Goal: Use online tool/utility: Utilize a website feature to perform a specific function

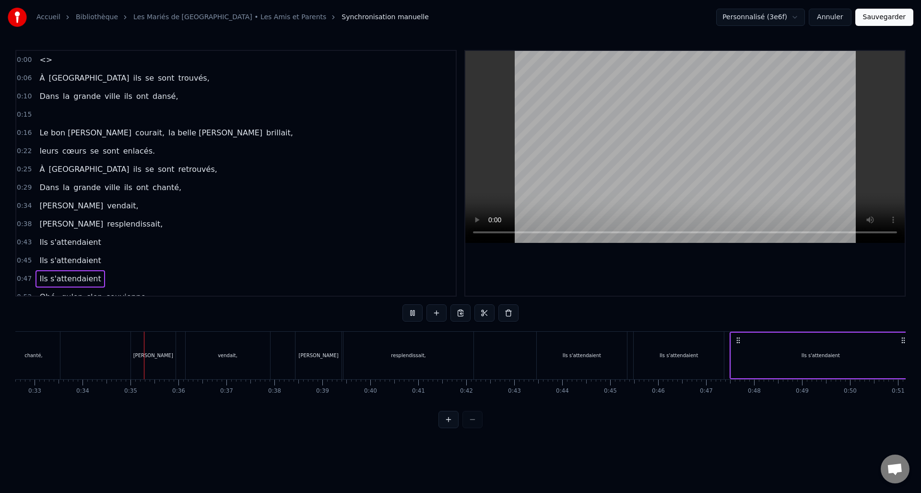
scroll to position [0, 1615]
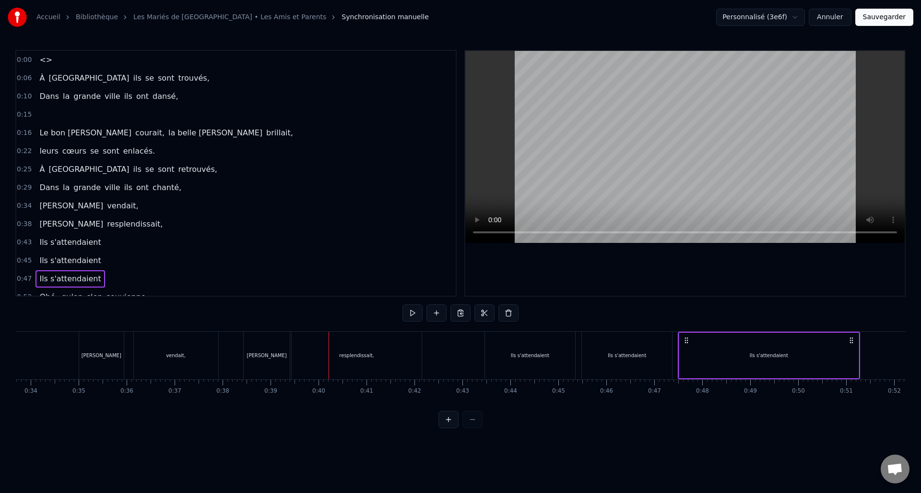
click at [56, 212] on div "[PERSON_NAME] vendait," at bounding box center [88, 205] width 106 height 17
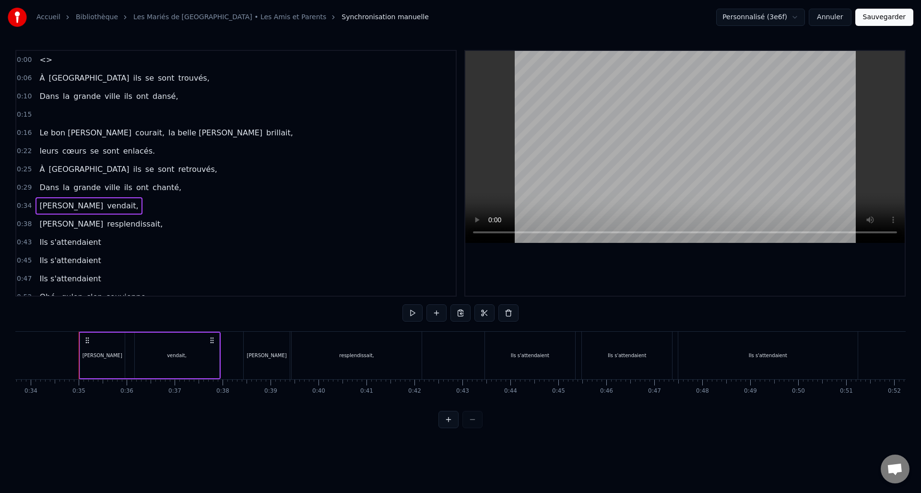
click at [160, 353] on div "vendait," at bounding box center [177, 355] width 84 height 46
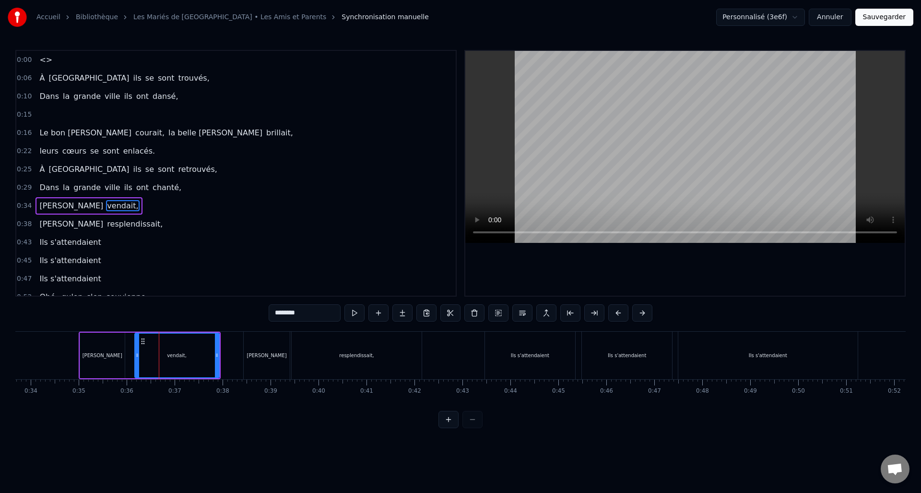
scroll to position [33, 0]
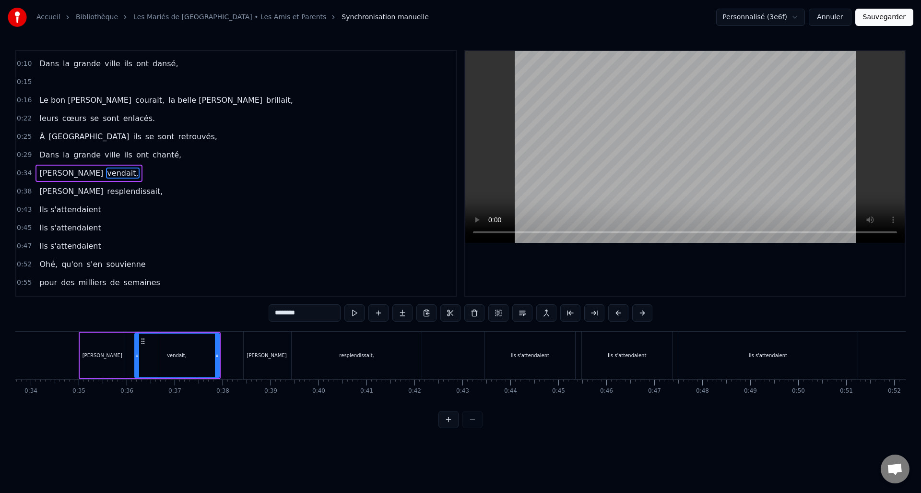
click at [50, 174] on span "[PERSON_NAME]" at bounding box center [71, 172] width 66 height 11
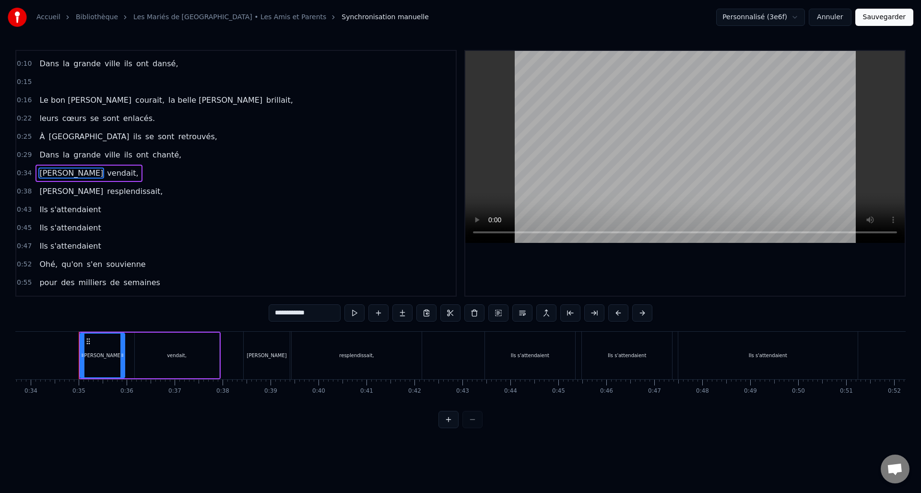
click at [193, 352] on div "vendait," at bounding box center [177, 355] width 84 height 46
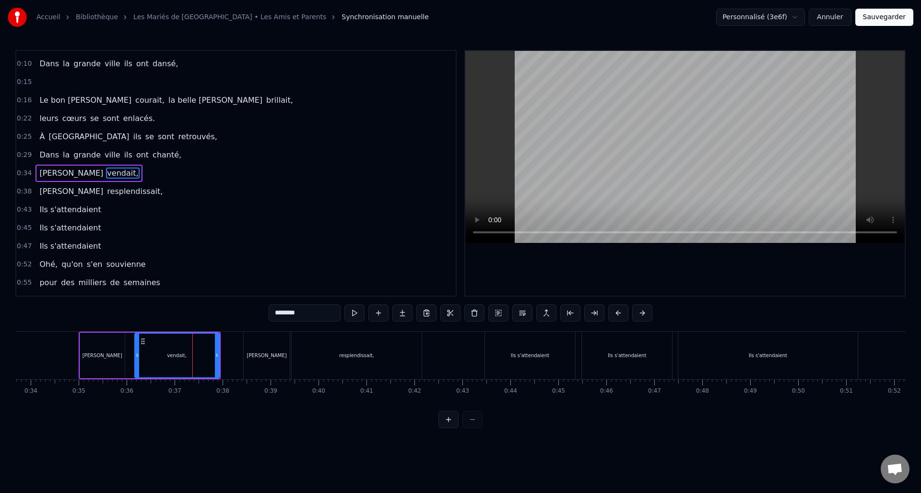
click at [276, 313] on input "********" at bounding box center [305, 312] width 72 height 17
drag, startPoint x: 316, startPoint y: 313, endPoint x: 259, endPoint y: 313, distance: 56.6
click at [259, 313] on input "**********" at bounding box center [293, 312] width 72 height 17
type input "*"
click at [118, 357] on div "[PERSON_NAME]" at bounding box center [102, 355] width 45 height 46
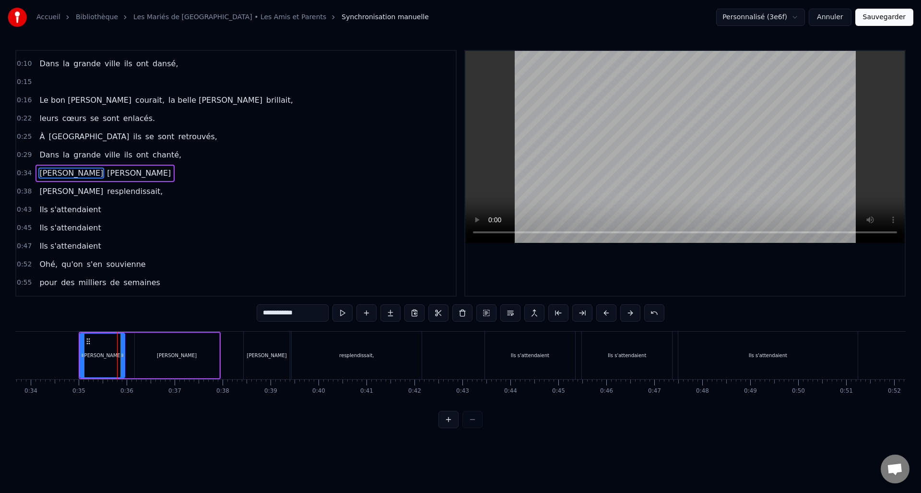
click at [293, 314] on input "**********" at bounding box center [293, 312] width 72 height 17
type input "*"
click at [85, 197] on span "[PERSON_NAME]" at bounding box center [71, 192] width 66 height 12
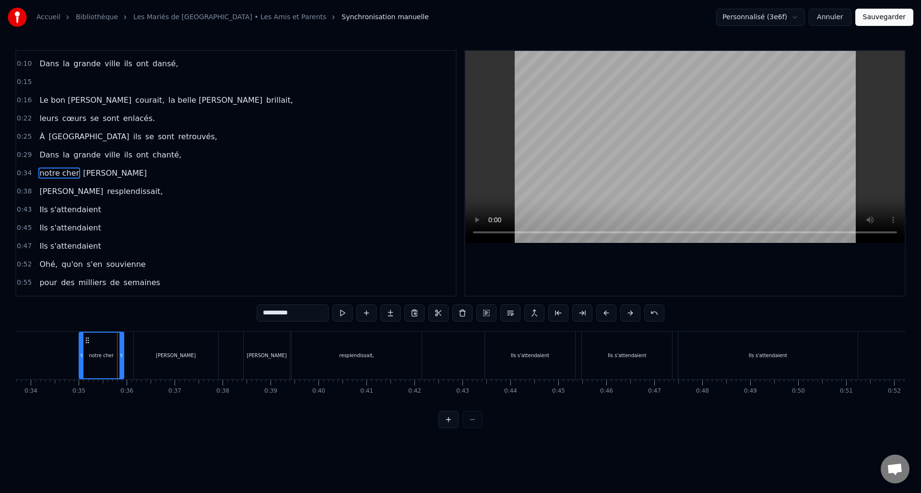
click at [85, 196] on span "[PERSON_NAME]" at bounding box center [71, 191] width 66 height 11
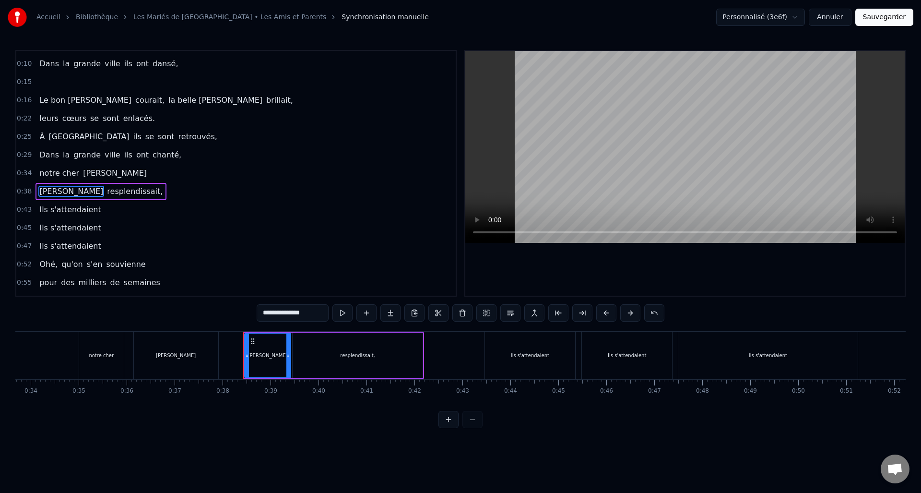
scroll to position [51, 0]
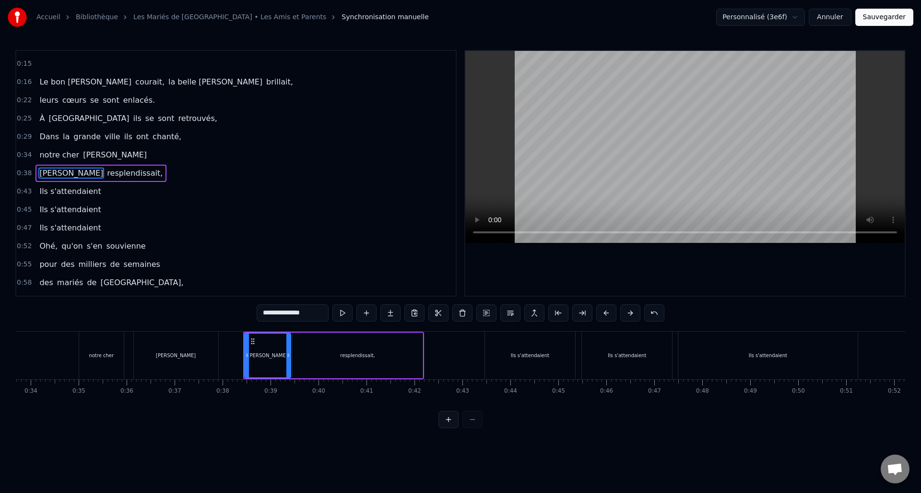
click at [85, 160] on span "[PERSON_NAME]" at bounding box center [115, 155] width 66 height 12
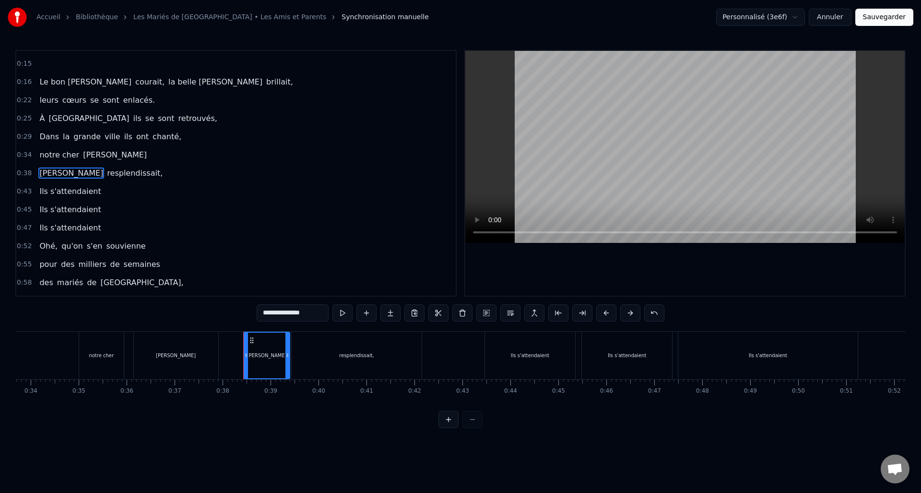
click at [110, 159] on span "[PERSON_NAME]" at bounding box center [115, 154] width 66 height 11
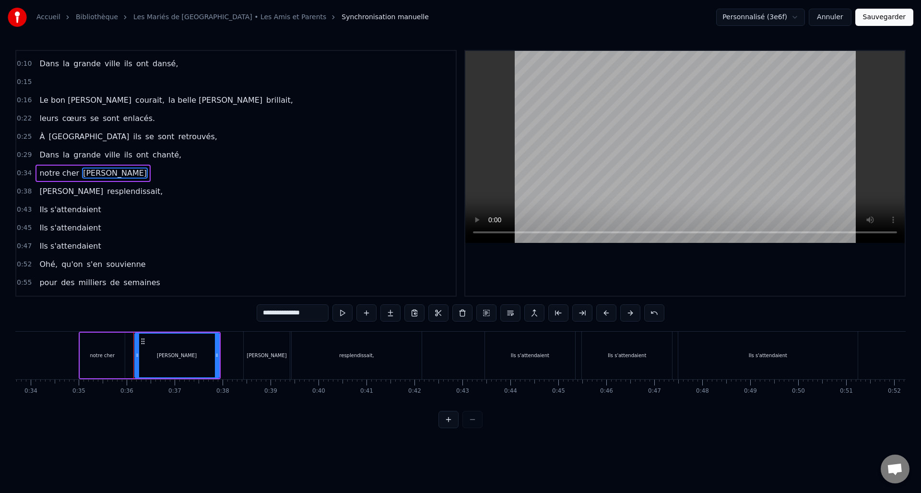
click at [313, 315] on input "**********" at bounding box center [293, 312] width 72 height 17
click at [119, 365] on div "notre cher" at bounding box center [102, 355] width 45 height 46
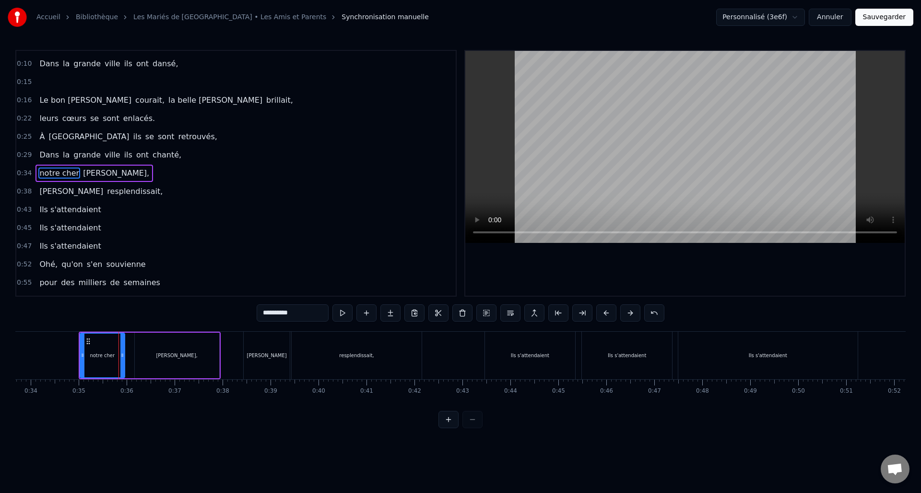
click at [155, 362] on div "[PERSON_NAME]," at bounding box center [177, 355] width 84 height 46
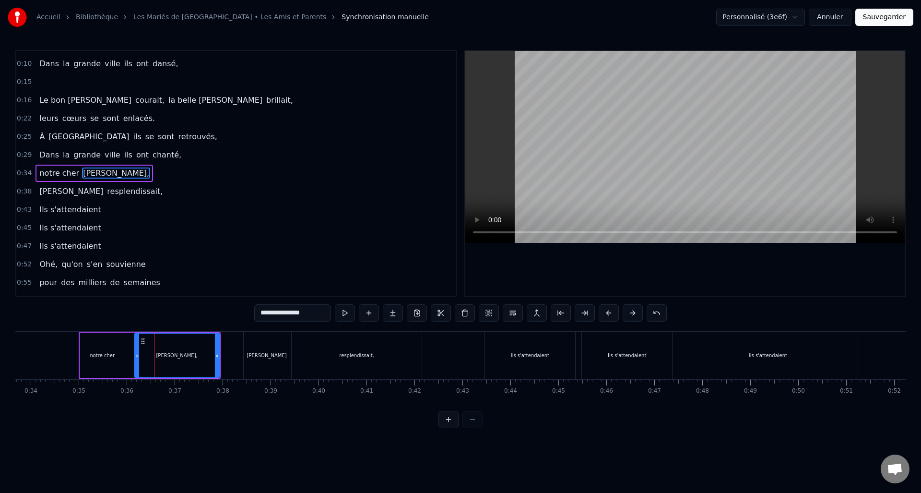
click at [254, 355] on div "[PERSON_NAME]" at bounding box center [267, 355] width 40 height 7
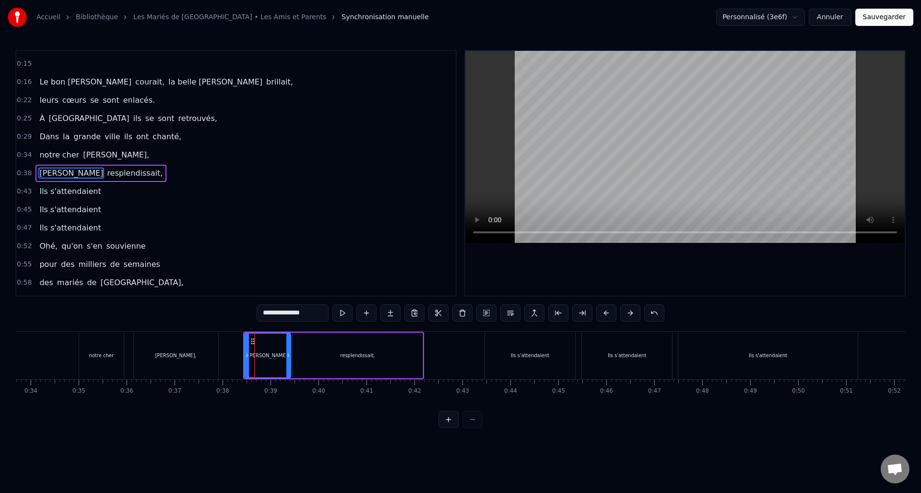
click at [342, 357] on div "resplendissait," at bounding box center [357, 355] width 35 height 7
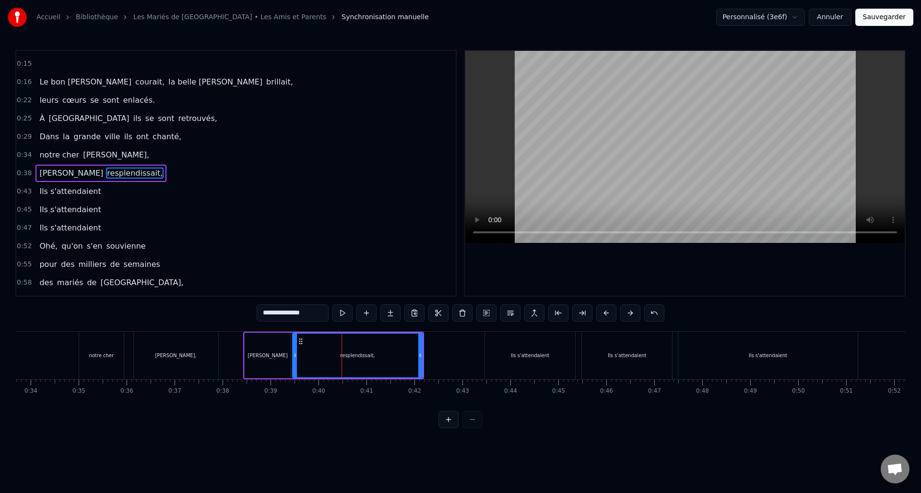
drag, startPoint x: 311, startPoint y: 313, endPoint x: 162, endPoint y: 306, distance: 149.8
click at [162, 306] on div "0:00 <> 0:06 À [GEOGRAPHIC_DATA] ils se sont trouvés, 0:10 Dans la grande ville…" at bounding box center [460, 239] width 890 height 378
click at [265, 355] on div "[PERSON_NAME]" at bounding box center [268, 355] width 40 height 7
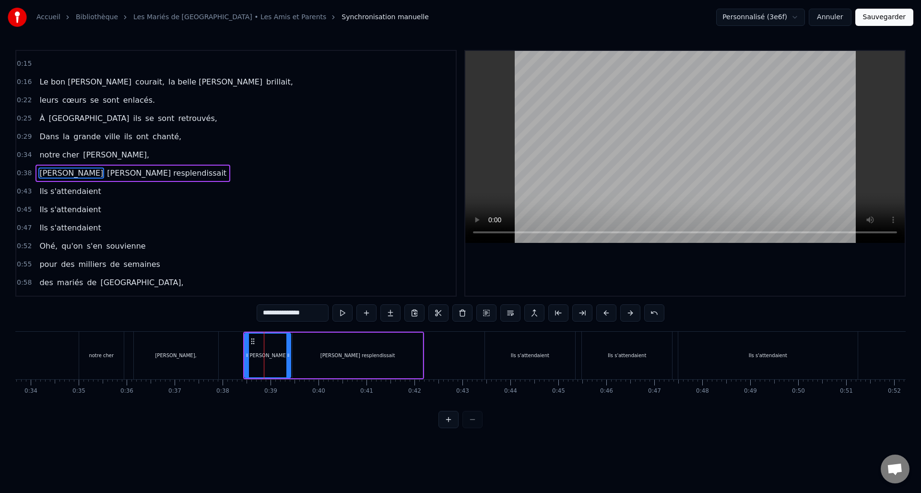
drag, startPoint x: 320, startPoint y: 314, endPoint x: 226, endPoint y: 313, distance: 94.5
click at [226, 313] on div "0:00 <> 0:06 À [GEOGRAPHIC_DATA] ils se sont trouvés, 0:10 Dans la grande ville…" at bounding box center [460, 239] width 890 height 378
type input "*********"
click at [186, 157] on div "0:34 notre cher [PERSON_NAME]," at bounding box center [235, 155] width 439 height 18
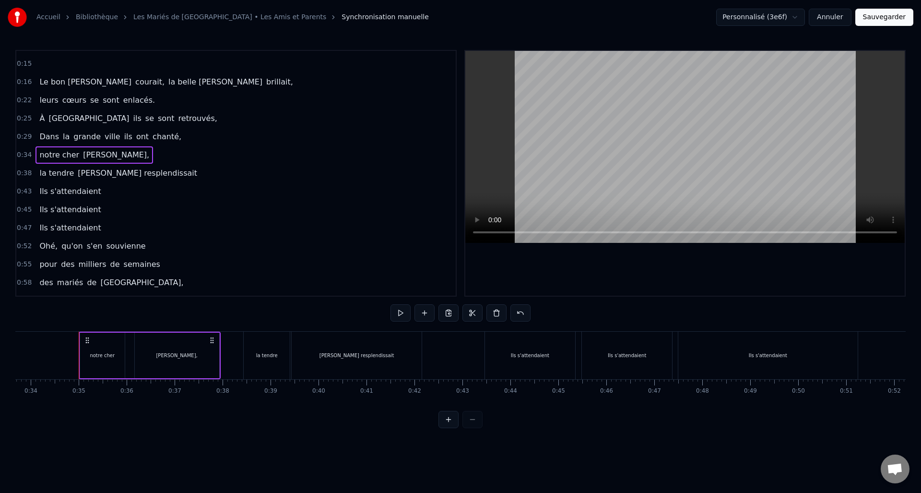
click at [179, 140] on div "0:29 Dans la grande ville ils ont chanté," at bounding box center [235, 137] width 439 height 18
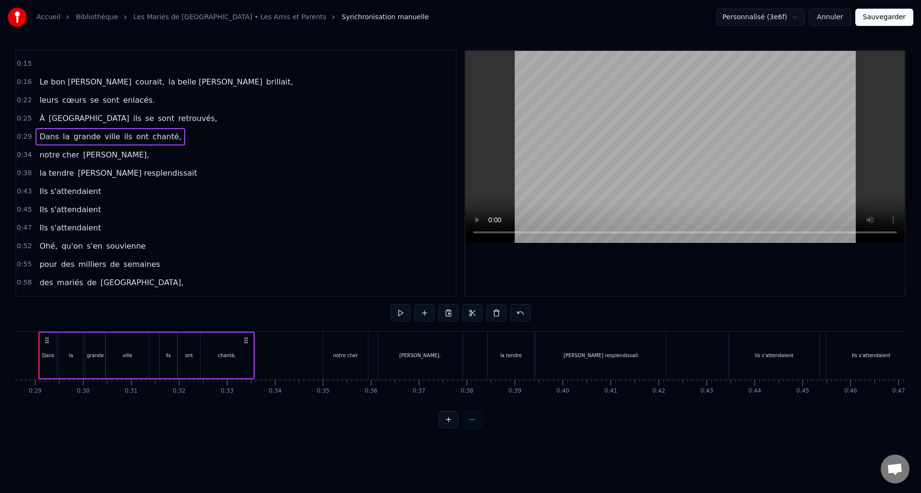
scroll to position [0, 1346]
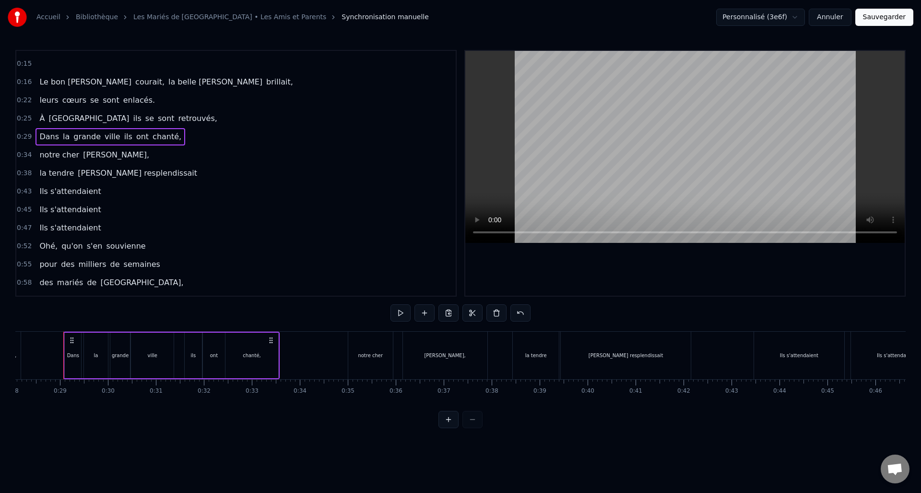
click at [171, 154] on div "0:34 notre cher [PERSON_NAME]," at bounding box center [235, 155] width 439 height 18
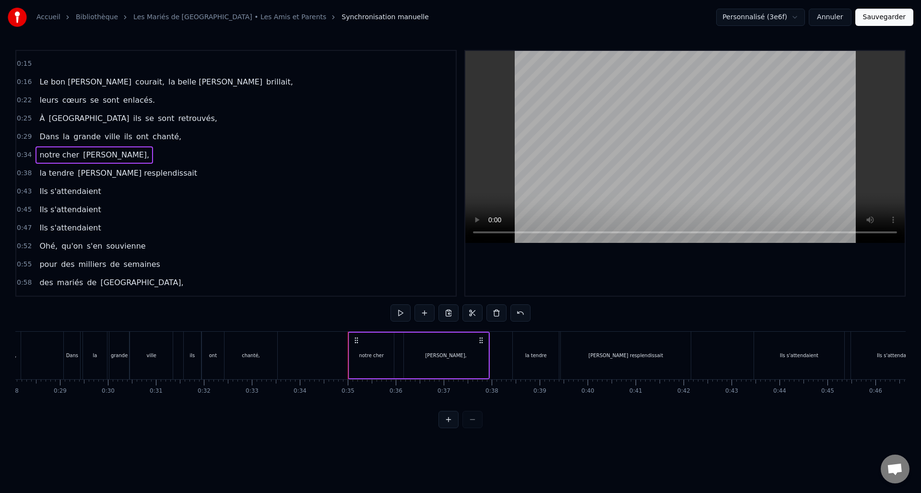
click at [164, 175] on div "0:38 la tendre [PERSON_NAME] resplendissait" at bounding box center [235, 173] width 439 height 18
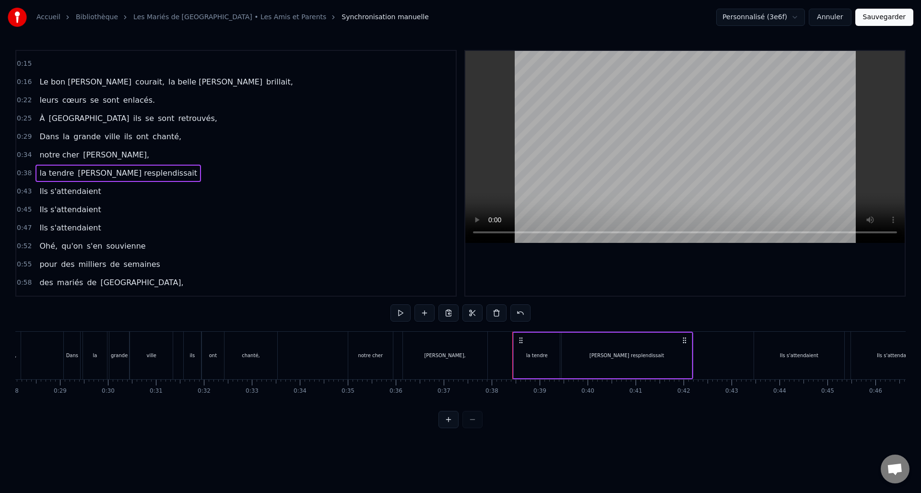
click at [160, 116] on div "0:25 À [GEOGRAPHIC_DATA] ils se sont retrouvés," at bounding box center [235, 118] width 439 height 18
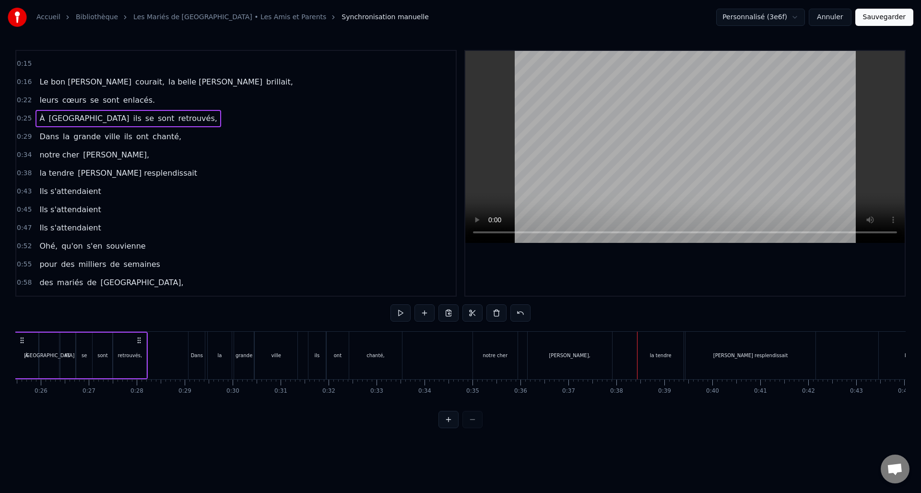
scroll to position [0, 1172]
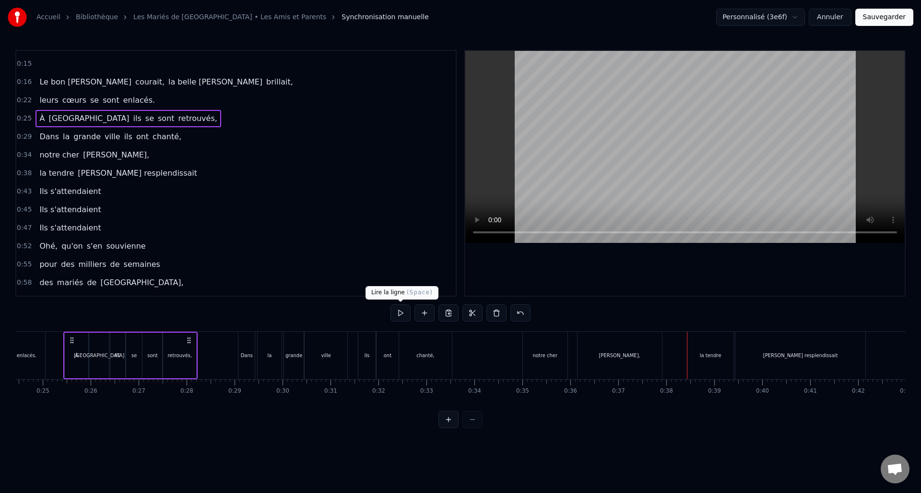
click at [402, 319] on button at bounding box center [400, 312] width 20 height 17
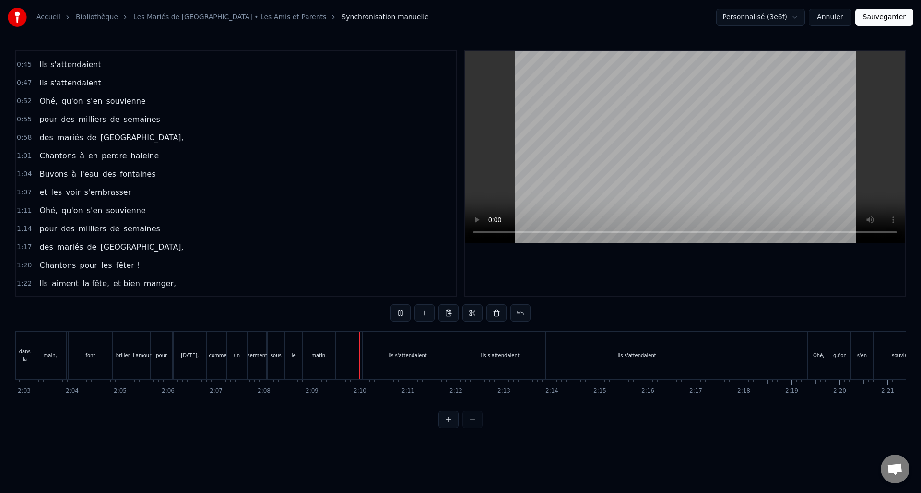
scroll to position [176, 0]
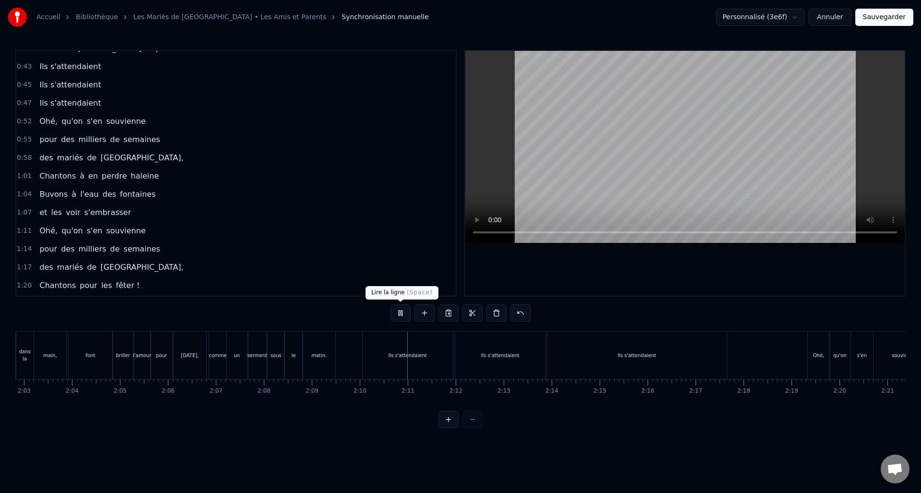
click at [397, 313] on button at bounding box center [400, 312] width 20 height 17
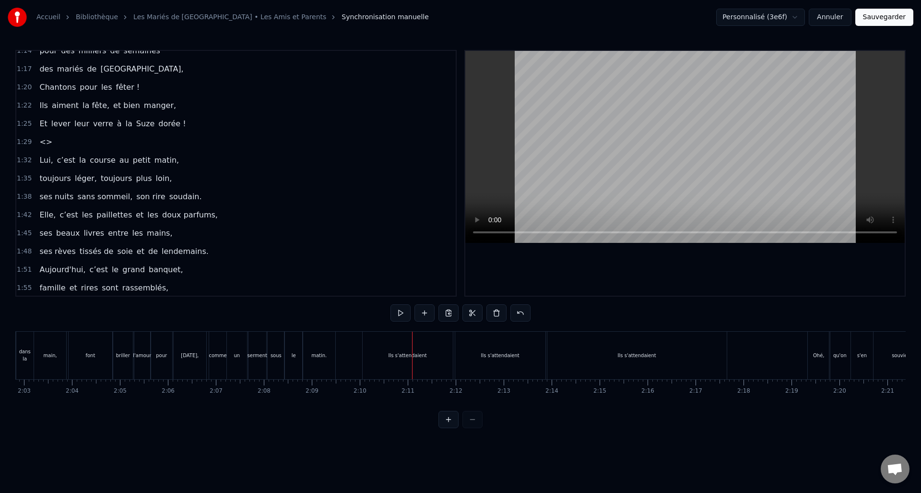
scroll to position [403, 0]
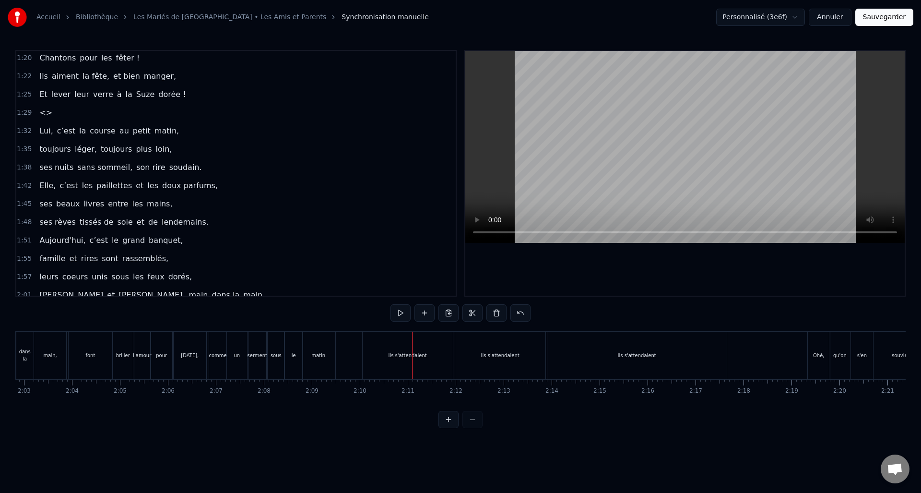
click at [79, 218] on span "tissés de" at bounding box center [97, 221] width 36 height 11
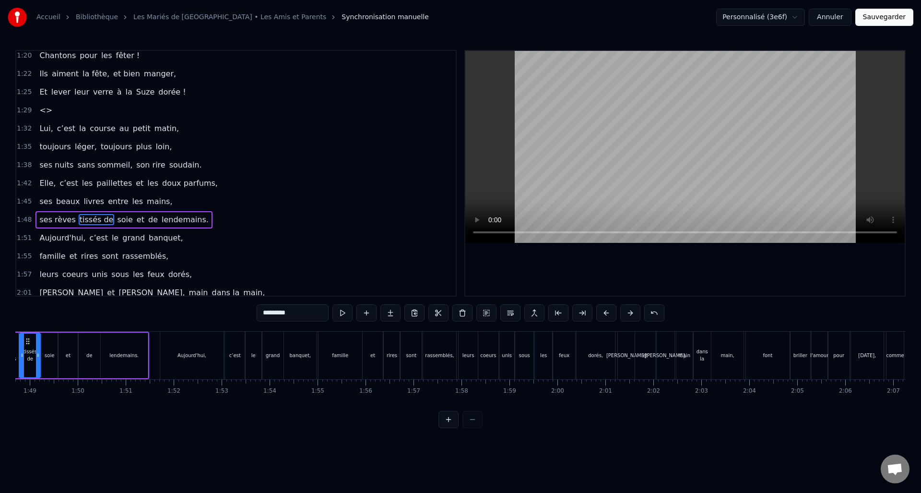
scroll to position [0, 5168]
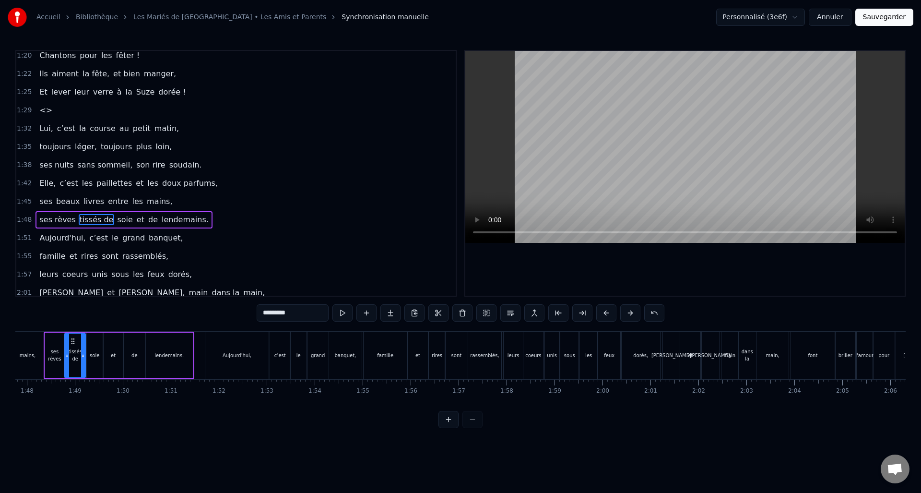
click at [91, 220] on span "tissés de" at bounding box center [97, 219] width 36 height 11
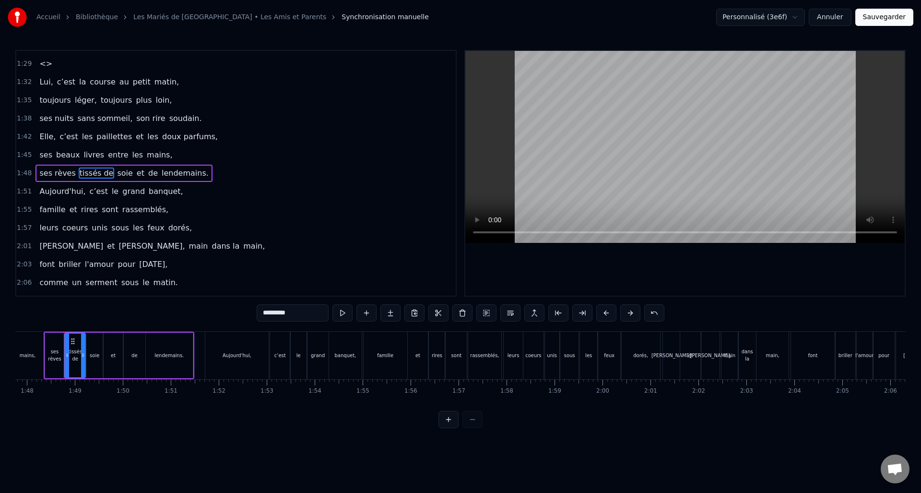
click at [273, 314] on input "*********" at bounding box center [293, 312] width 72 height 17
click at [70, 192] on span "Aujourd'hui," at bounding box center [62, 191] width 48 height 11
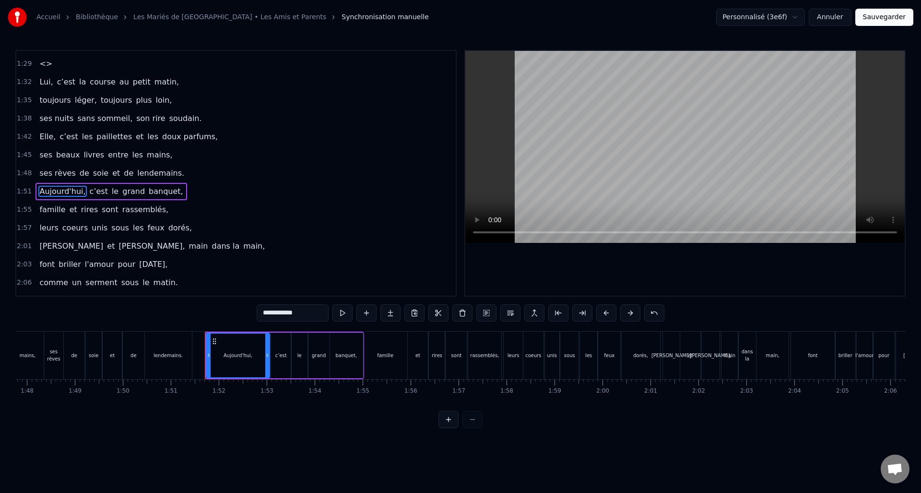
scroll to position [470, 0]
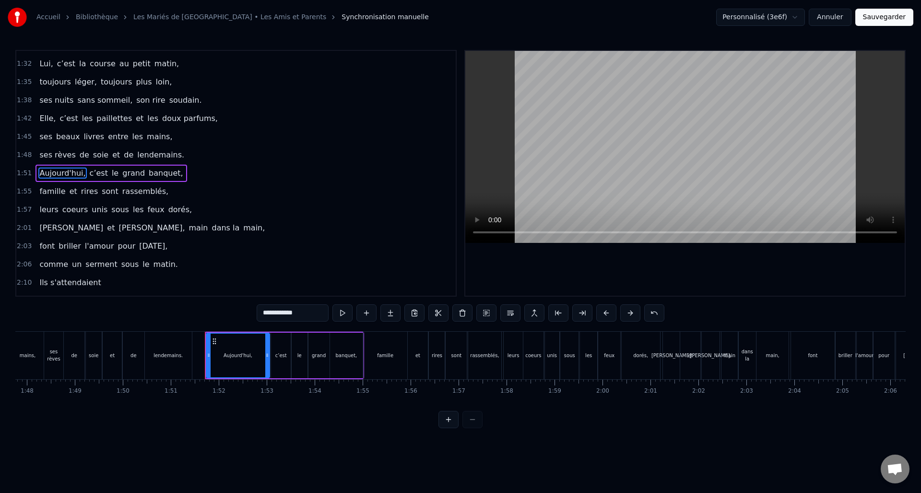
click at [100, 150] on span "soie" at bounding box center [100, 154] width 17 height 11
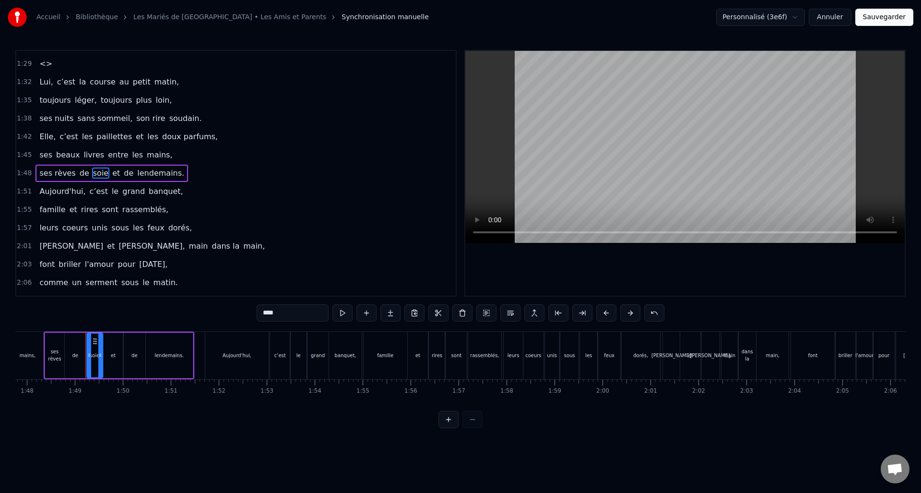
click at [101, 213] on span "sont" at bounding box center [110, 209] width 19 height 11
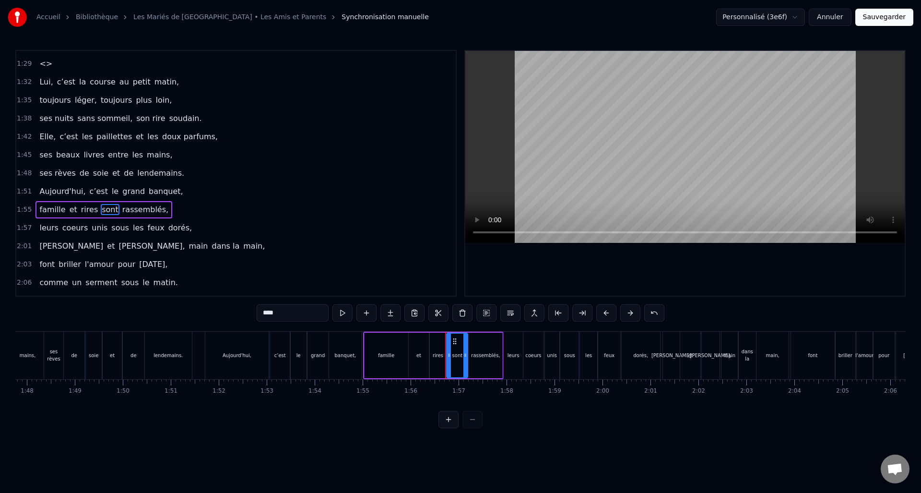
scroll to position [488, 0]
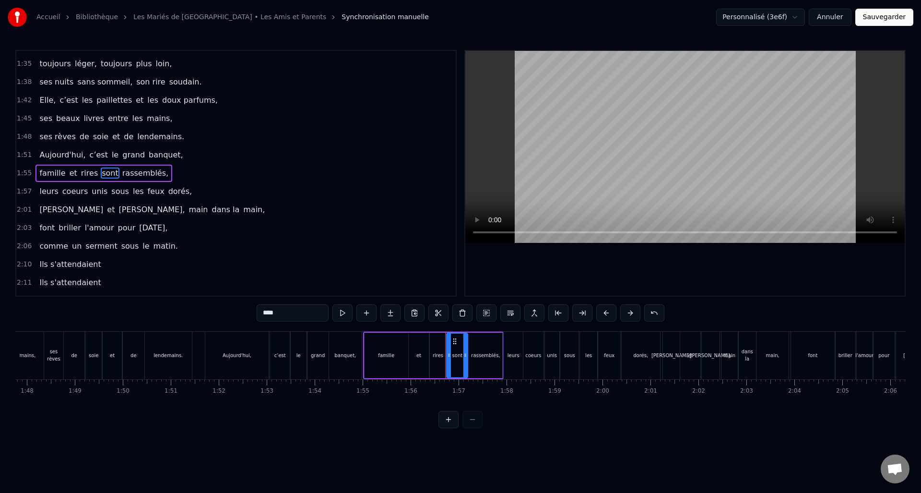
click at [97, 194] on span "unis" at bounding box center [100, 191] width 18 height 11
type input "****"
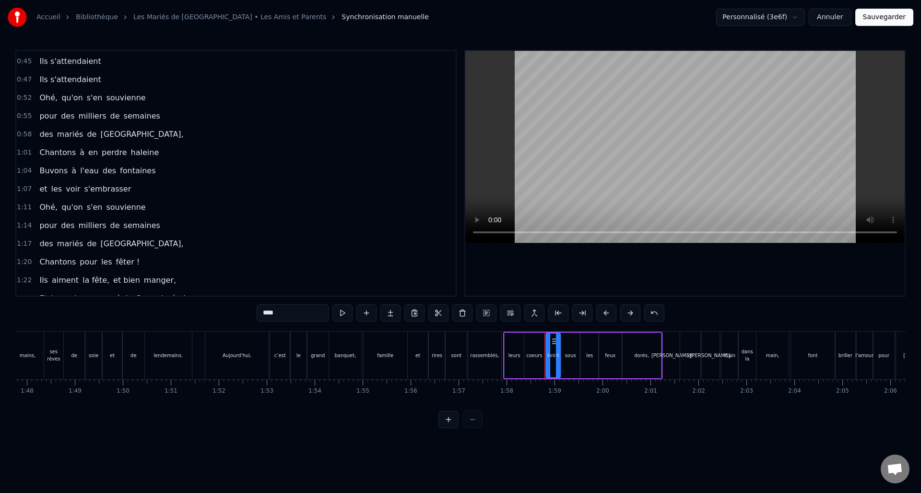
scroll to position [0, 0]
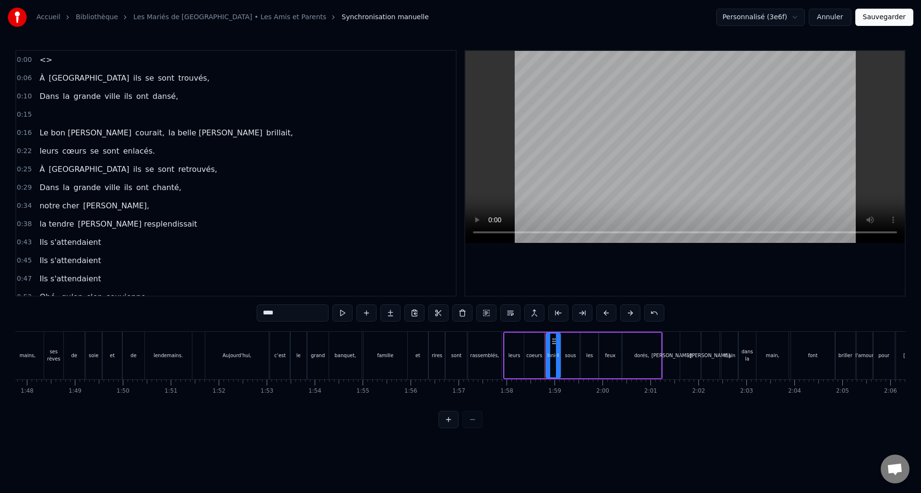
click at [879, 20] on button "Sauvegarder" at bounding box center [884, 17] width 58 height 17
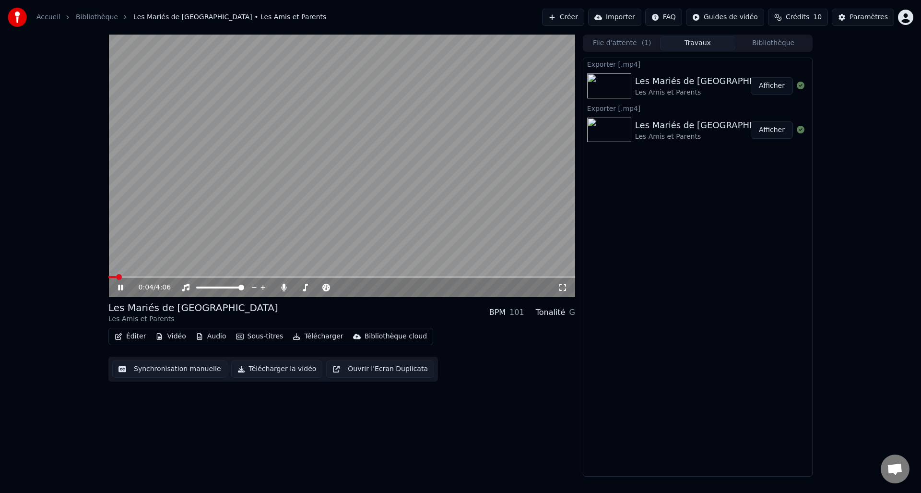
click at [119, 285] on icon at bounding box center [120, 287] width 5 height 6
click at [108, 278] on span at bounding box center [111, 277] width 6 height 6
click at [282, 367] on button "Télécharger la vidéo" at bounding box center [277, 368] width 92 height 17
click at [764, 86] on button "Afficher" at bounding box center [772, 85] width 42 height 17
click at [200, 371] on button "Synchronisation manuelle" at bounding box center [169, 368] width 115 height 17
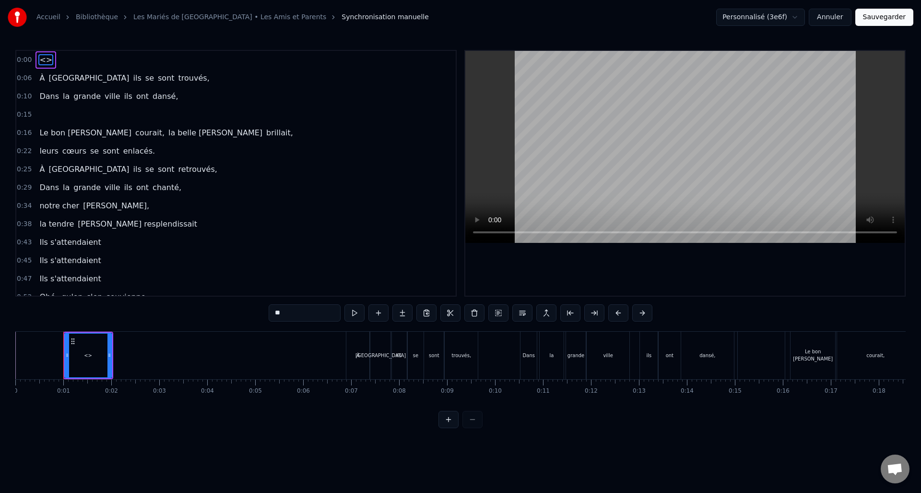
click at [229, 58] on div "0:00 <>" at bounding box center [235, 60] width 439 height 18
